Goal: Task Accomplishment & Management: Complete application form

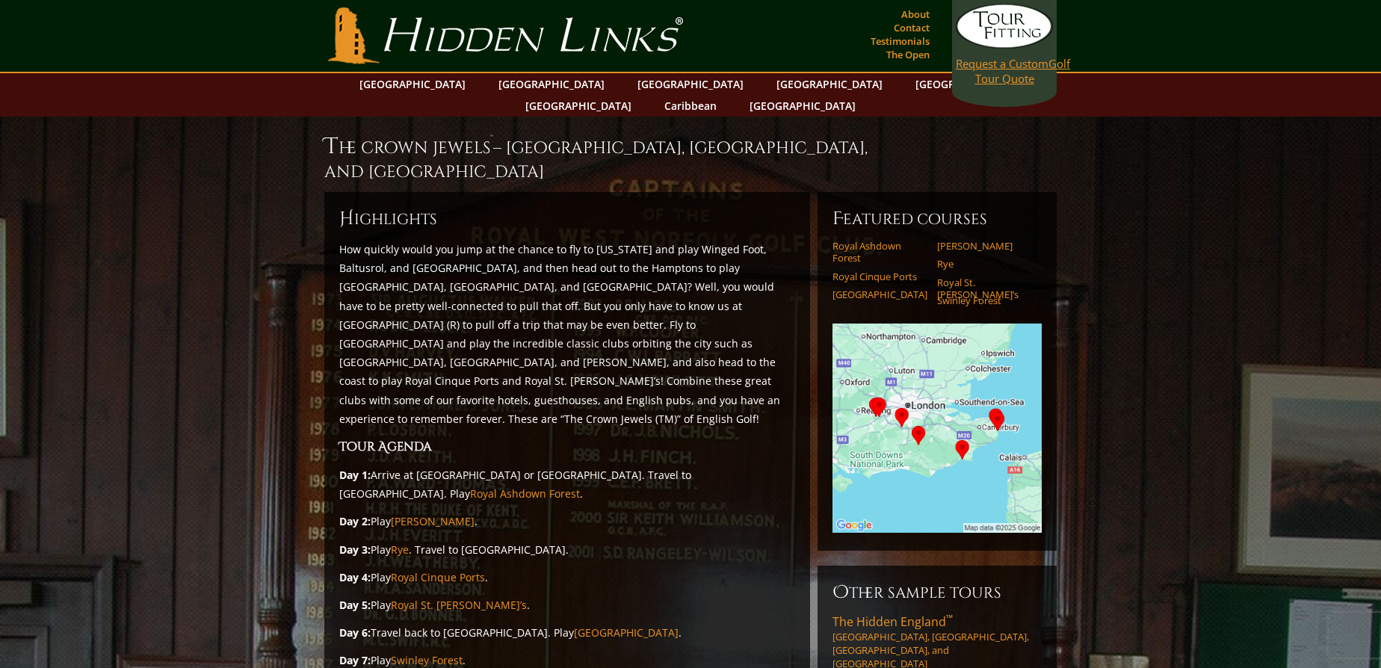
click at [986, 67] on span "Request a Custom" at bounding box center [1002, 63] width 93 height 15
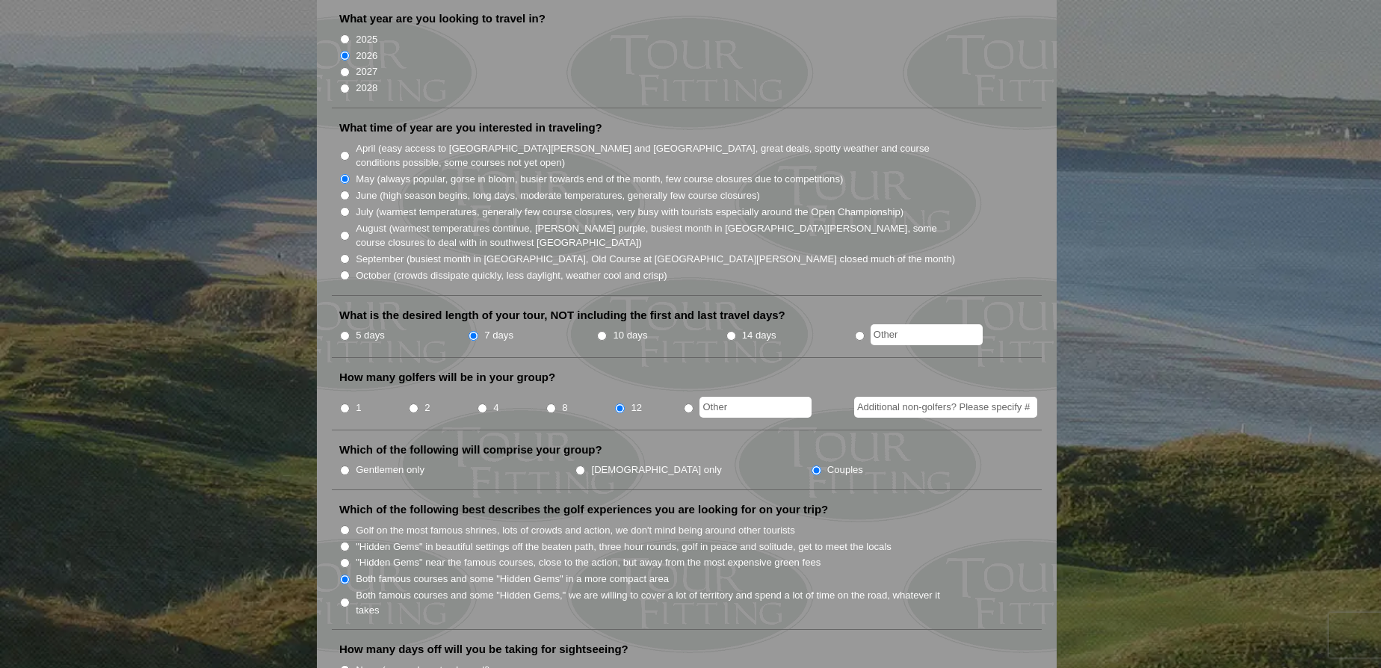
scroll to position [359, 0]
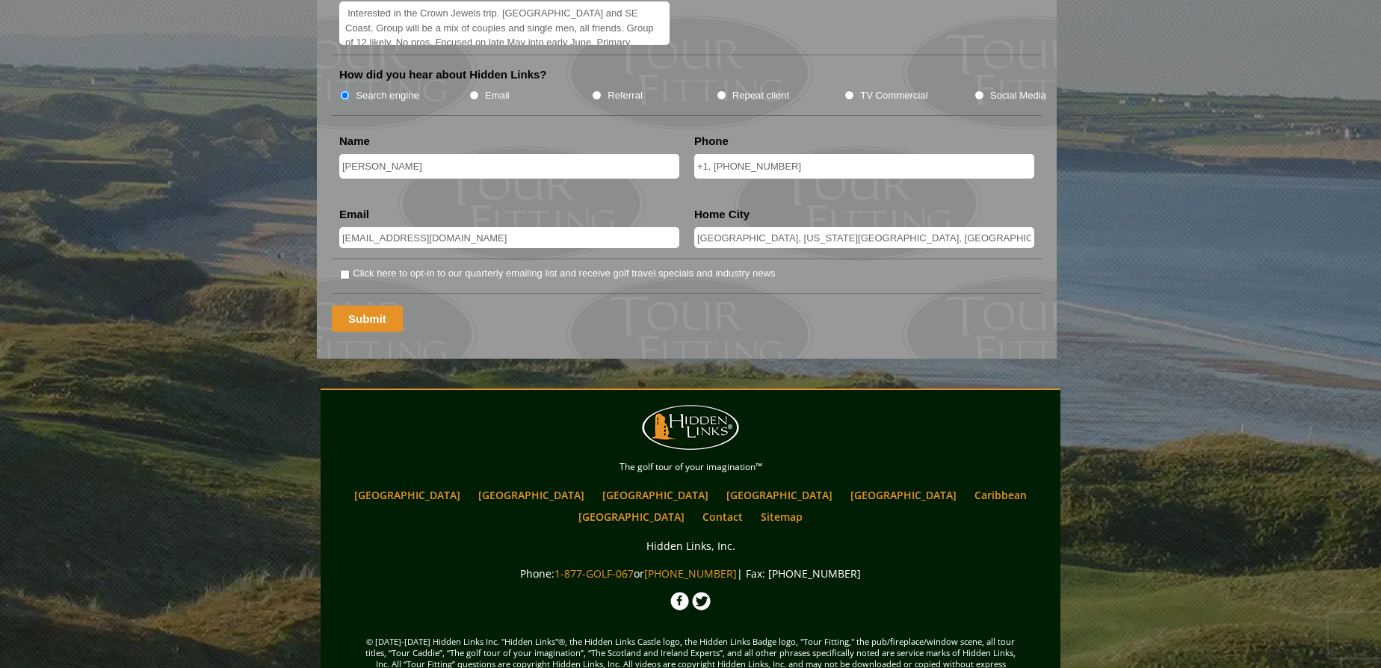
click at [357, 306] on input "Submit" at bounding box center [367, 319] width 71 height 26
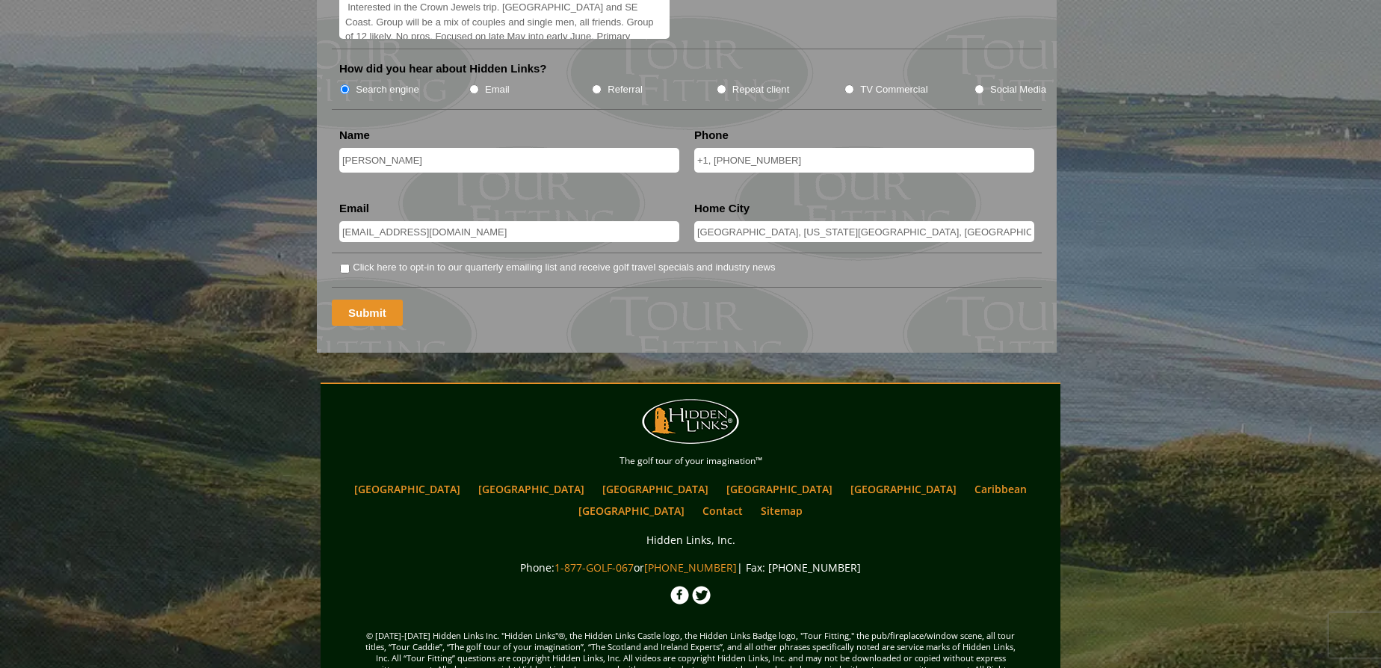
scroll to position [1982, 0]
